Goal: Navigation & Orientation: Find specific page/section

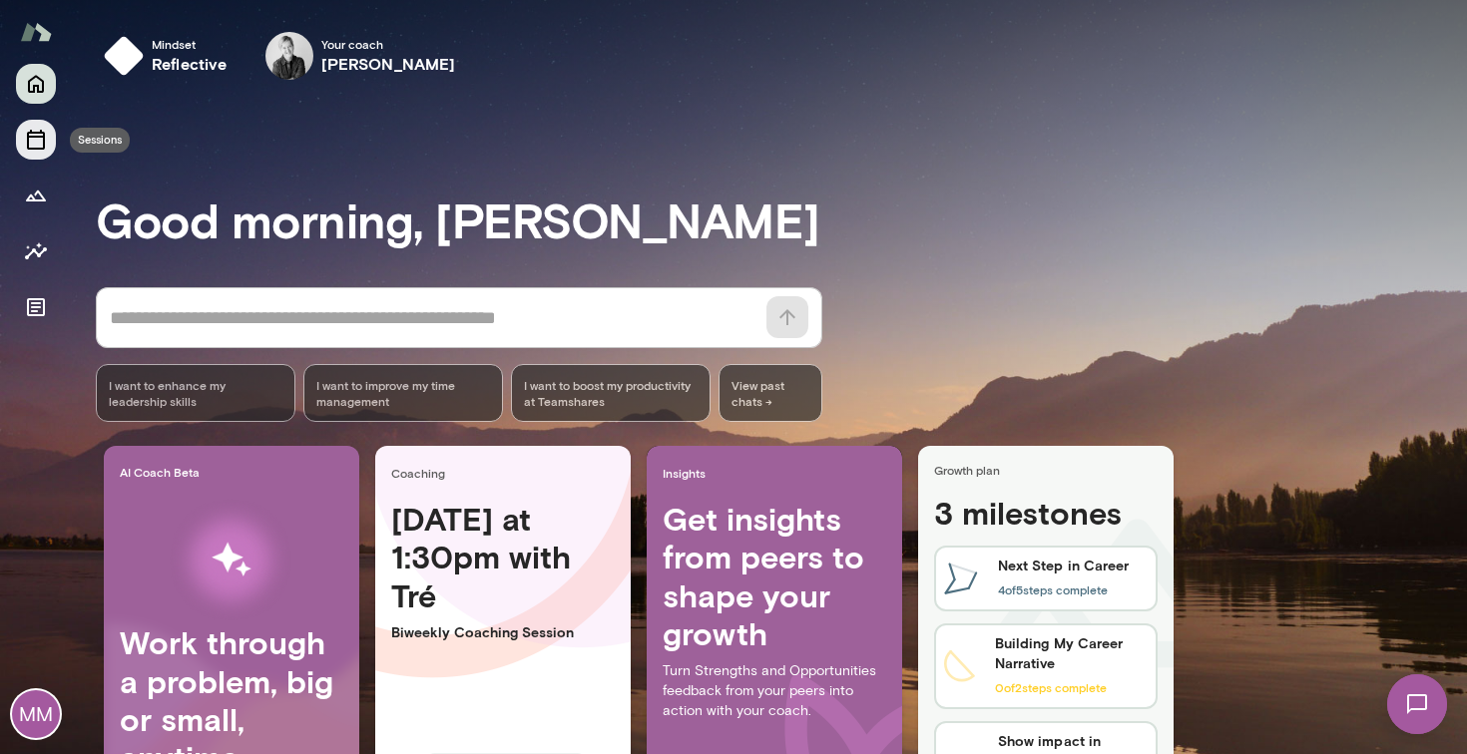
click at [23, 136] on button "Sessions" at bounding box center [36, 140] width 40 height 40
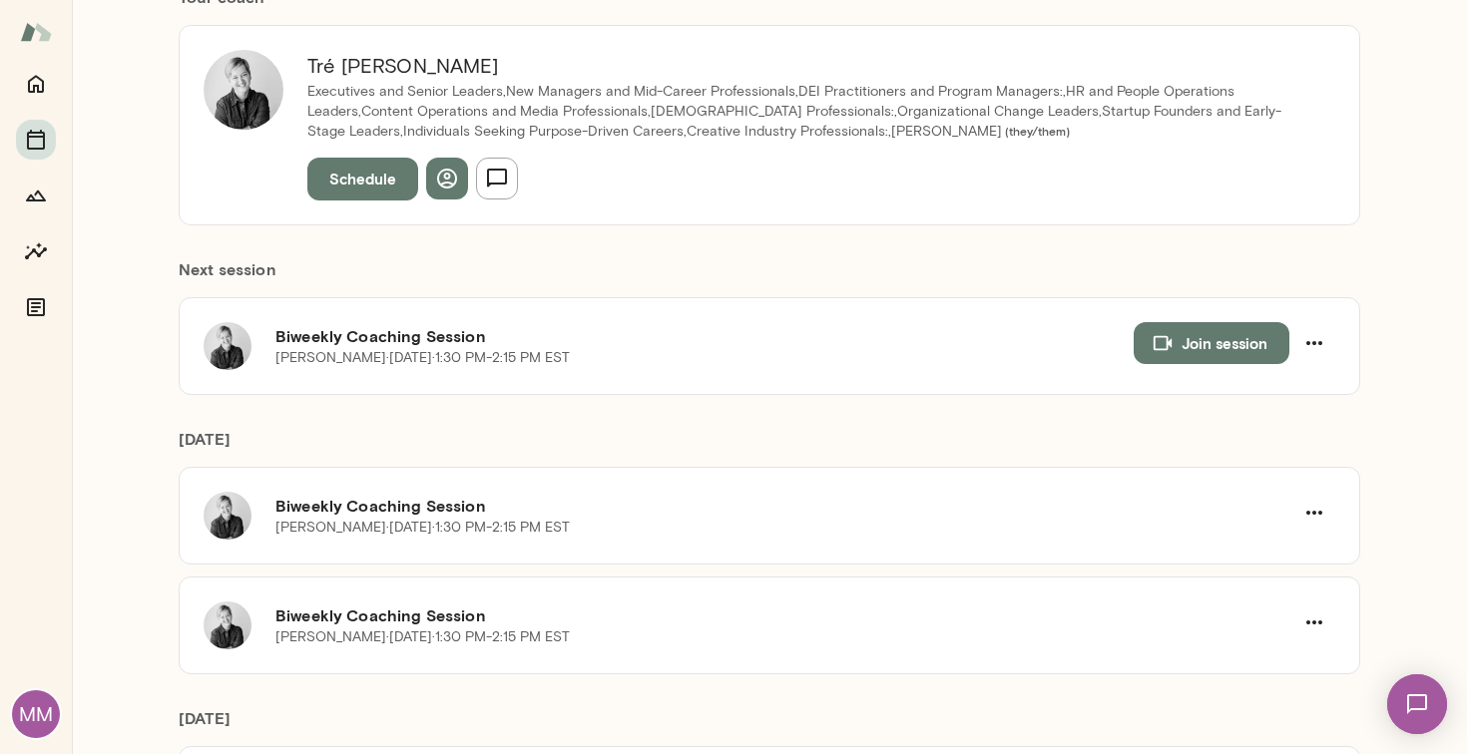
scroll to position [230, 0]
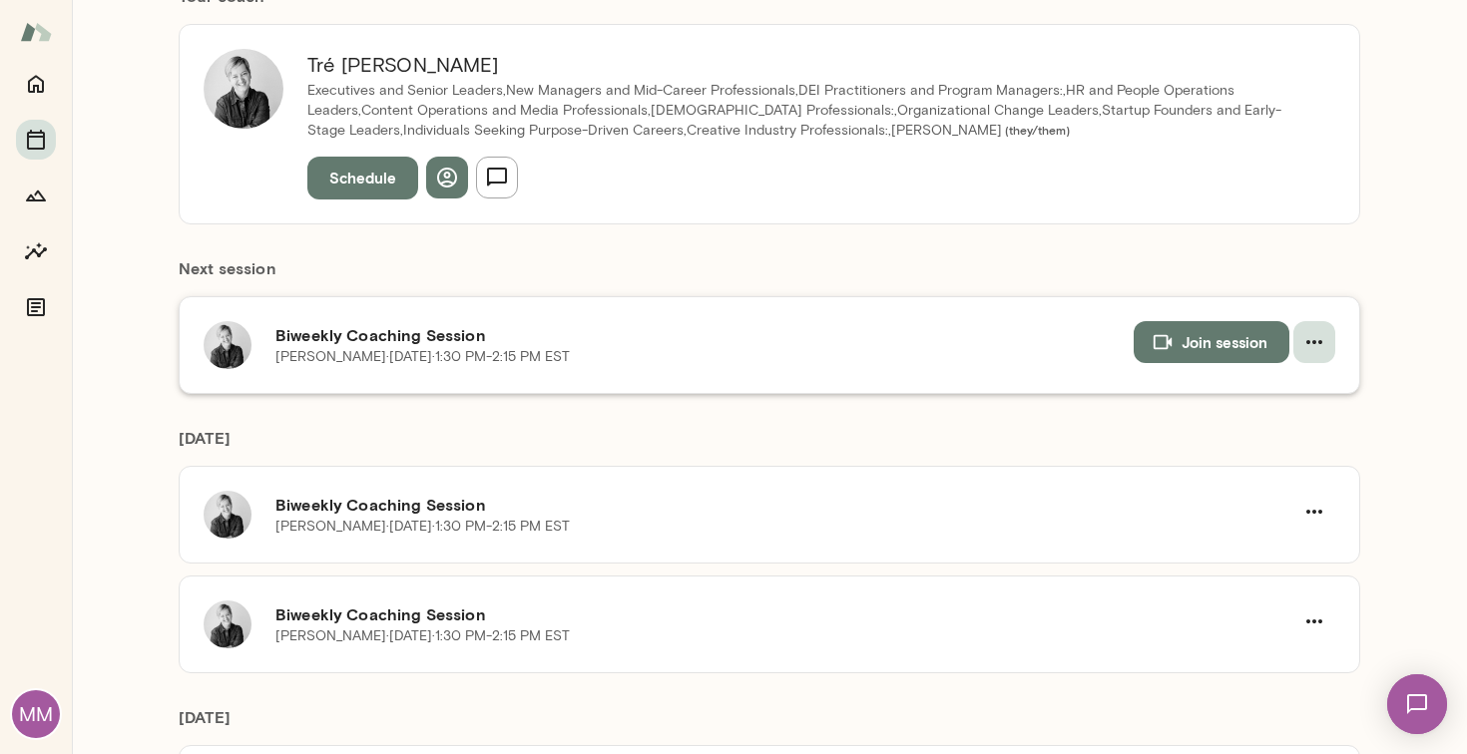
click at [1313, 336] on icon "button" at bounding box center [1314, 342] width 24 height 24
click at [764, 349] on div at bounding box center [733, 377] width 1467 height 754
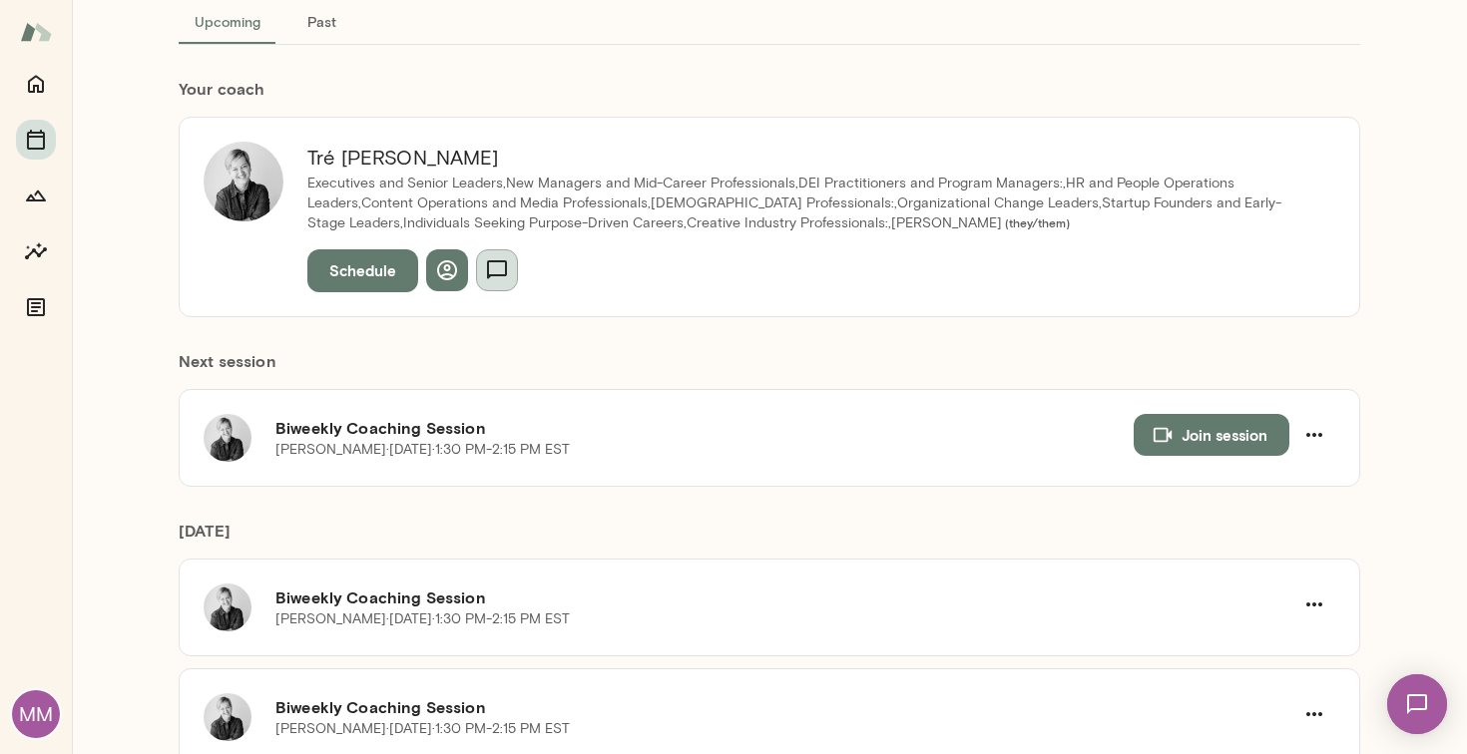
click at [498, 282] on icon "button" at bounding box center [497, 270] width 24 height 24
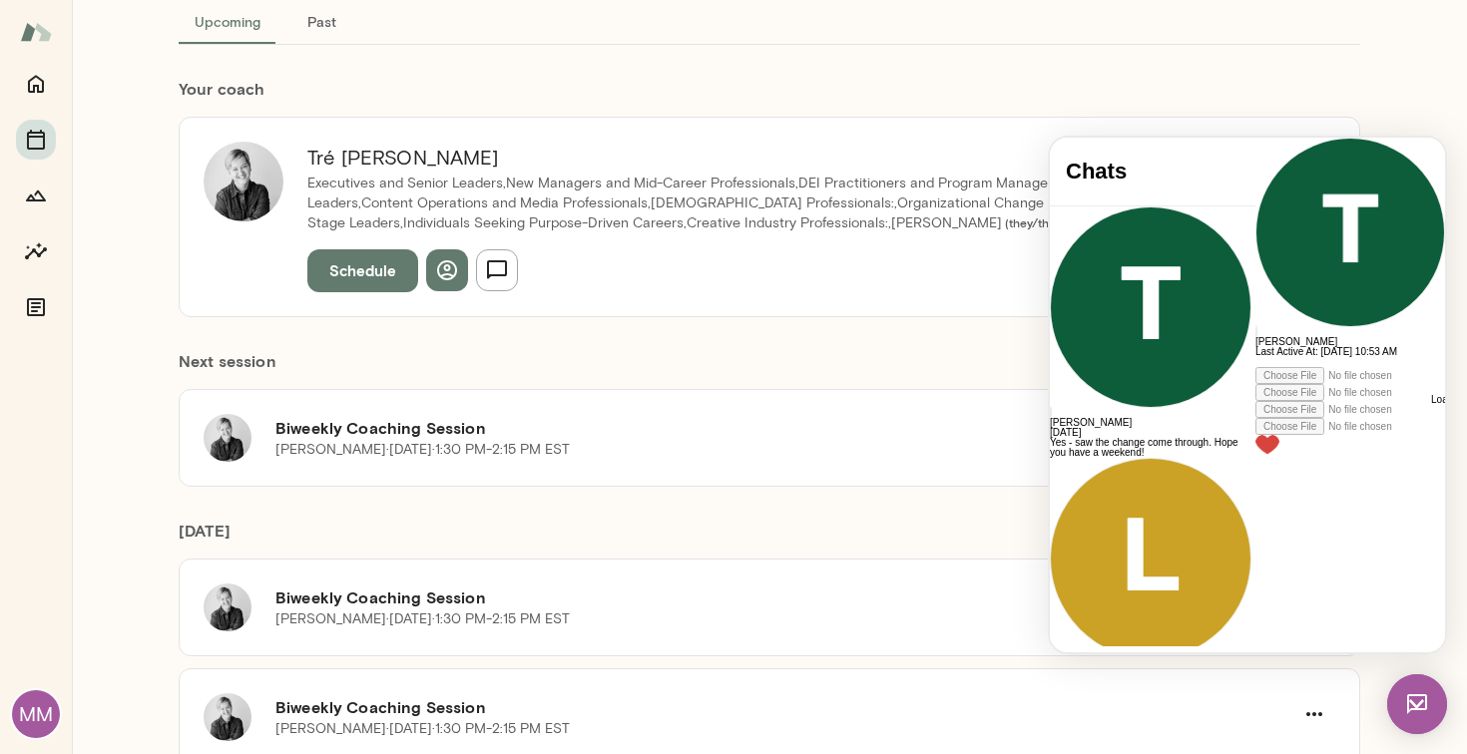
scroll to position [2727, 0]
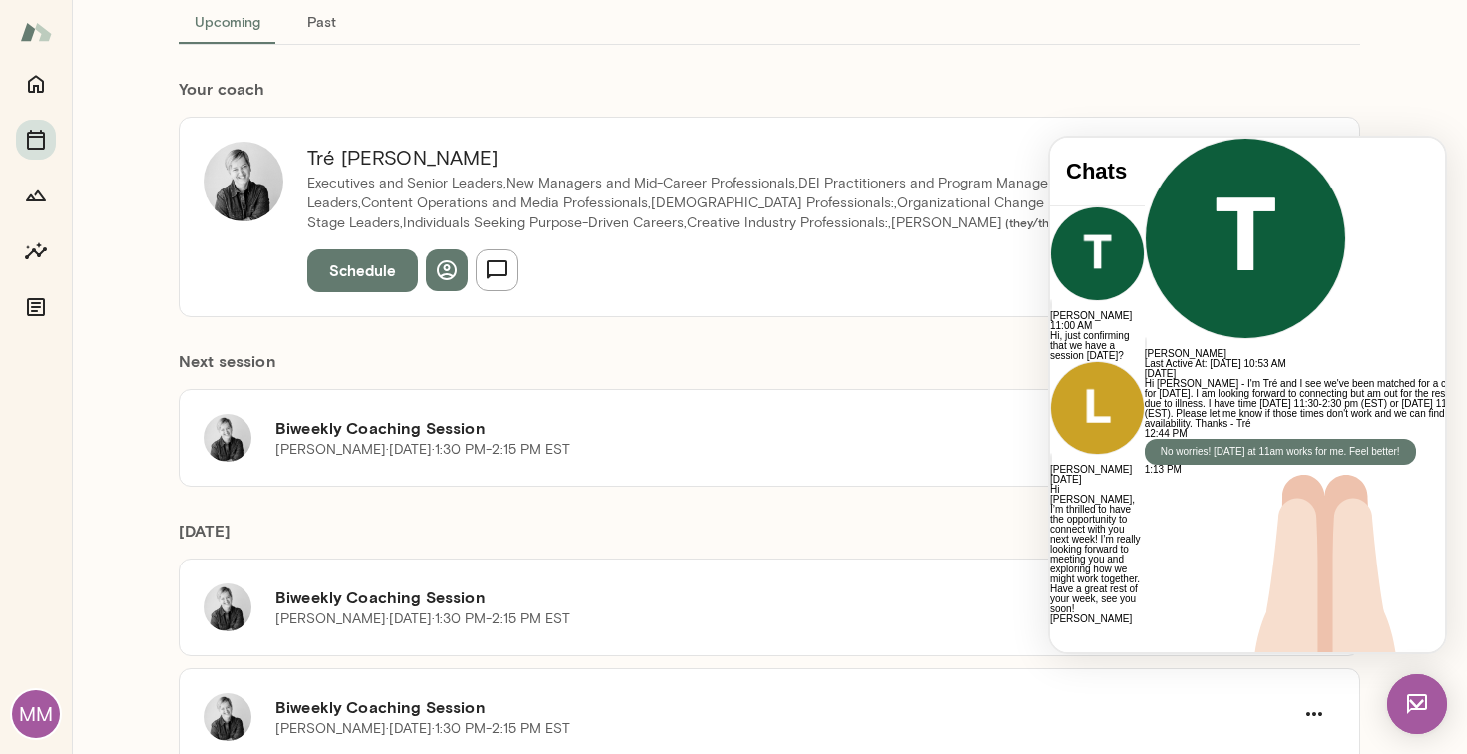
click at [904, 344] on div "Next session Biweekly Coaching Session [PERSON_NAME][DATE] · 1:30 PM-2:15 PM ES…" at bounding box center [769, 402] width 1181 height 170
click at [1243, 349] on h6 "[PERSON_NAME]" at bounding box center [1325, 354] width 361 height 10
click at [1199, 349] on h6 "[PERSON_NAME]" at bounding box center [1325, 354] width 361 height 10
click at [1432, 711] on img at bounding box center [1417, 705] width 60 height 60
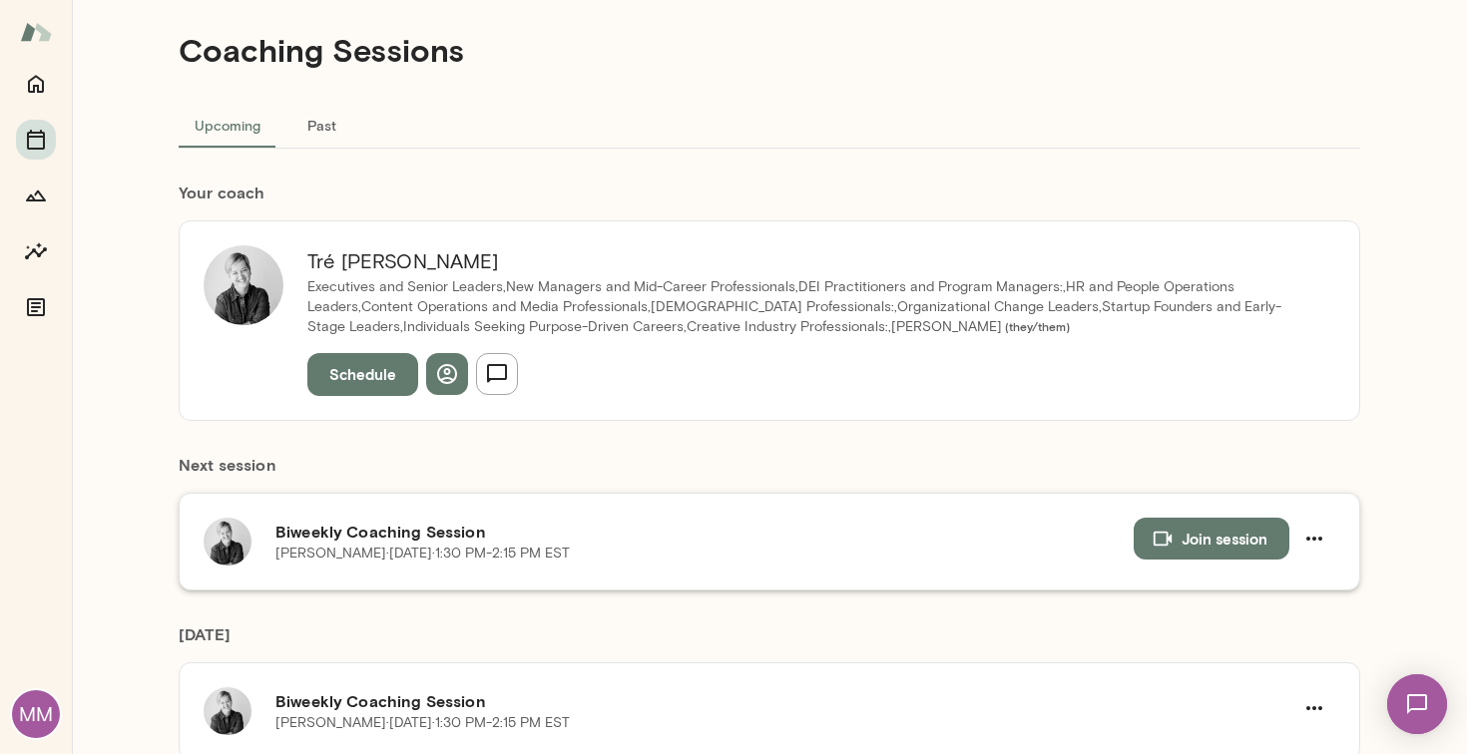
scroll to position [0, 0]
